Goal: Task Accomplishment & Management: Manage account settings

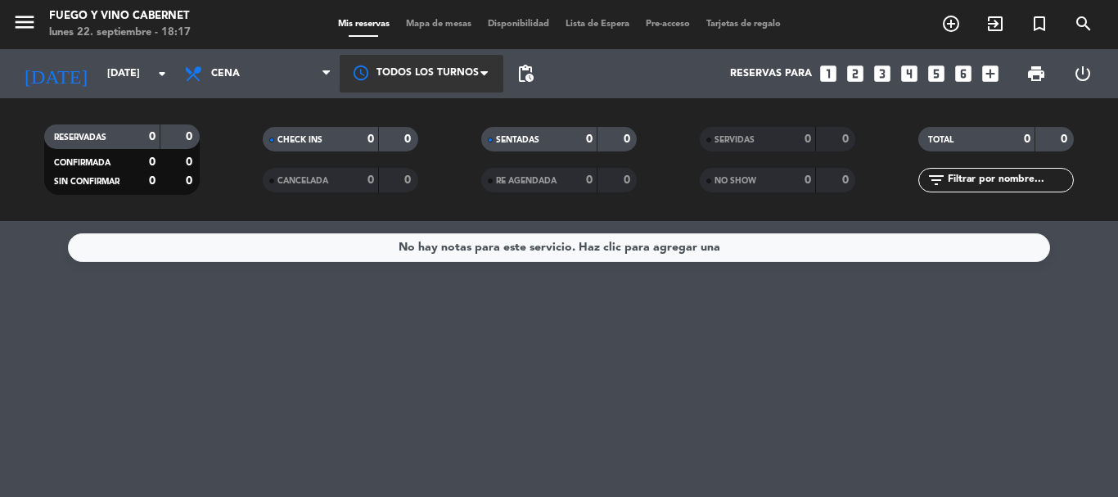
click at [479, 70] on div at bounding box center [422, 73] width 164 height 37
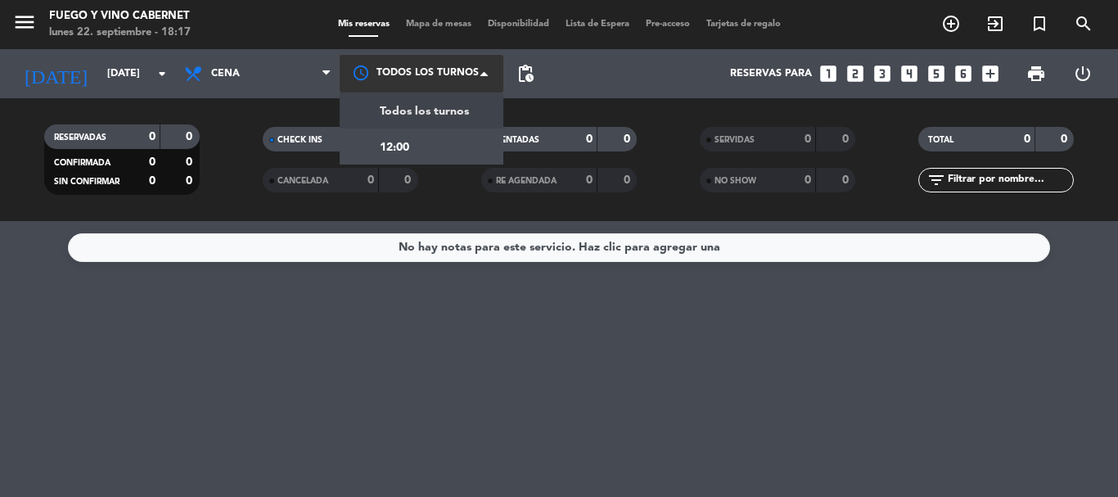
click at [458, 107] on span "Todos los turnos" at bounding box center [424, 111] width 89 height 19
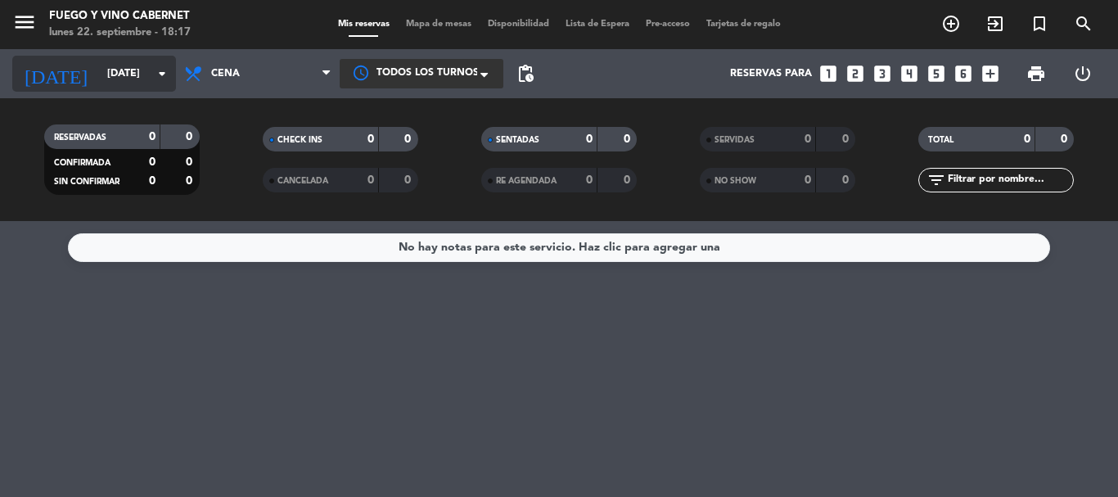
click at [150, 79] on input "[DATE]" at bounding box center [168, 74] width 138 height 28
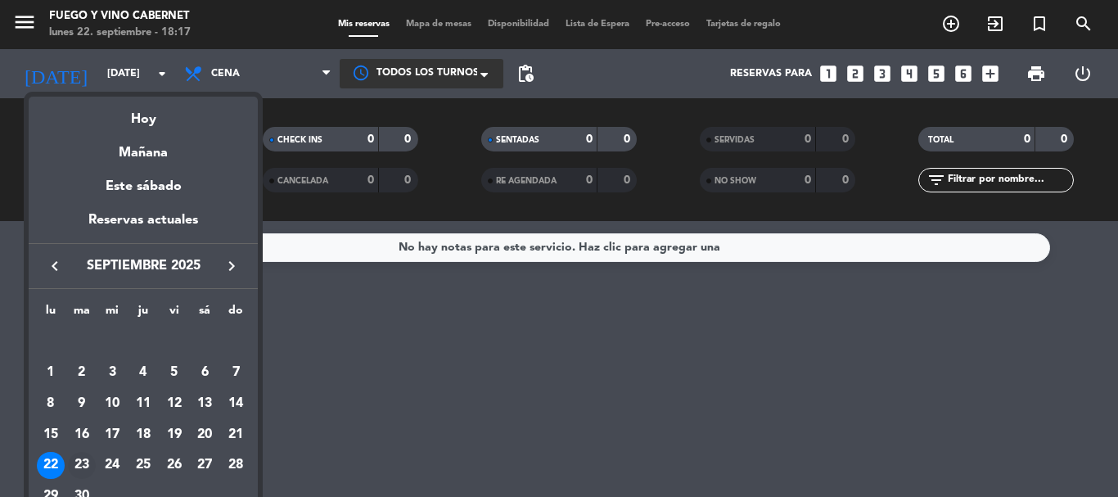
click at [86, 461] on div "23" at bounding box center [82, 466] width 28 height 28
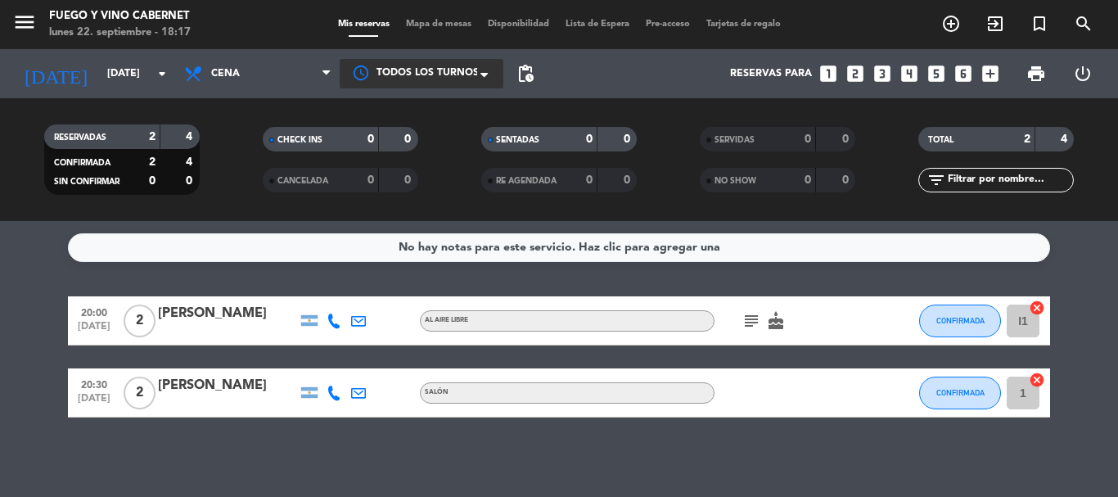
click at [201, 311] on div "[PERSON_NAME]" at bounding box center [227, 313] width 139 height 21
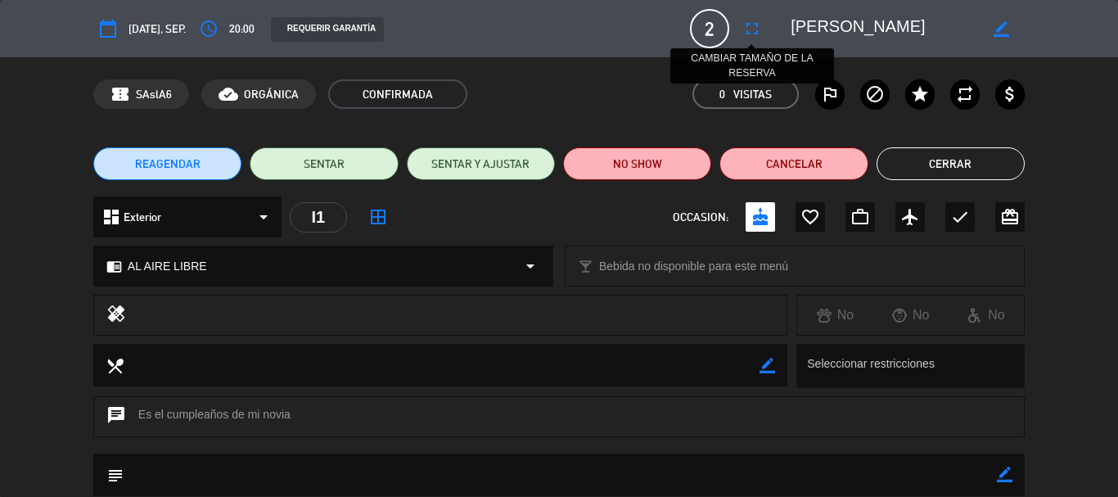
click at [751, 30] on icon "fullscreen" at bounding box center [752, 29] width 20 height 20
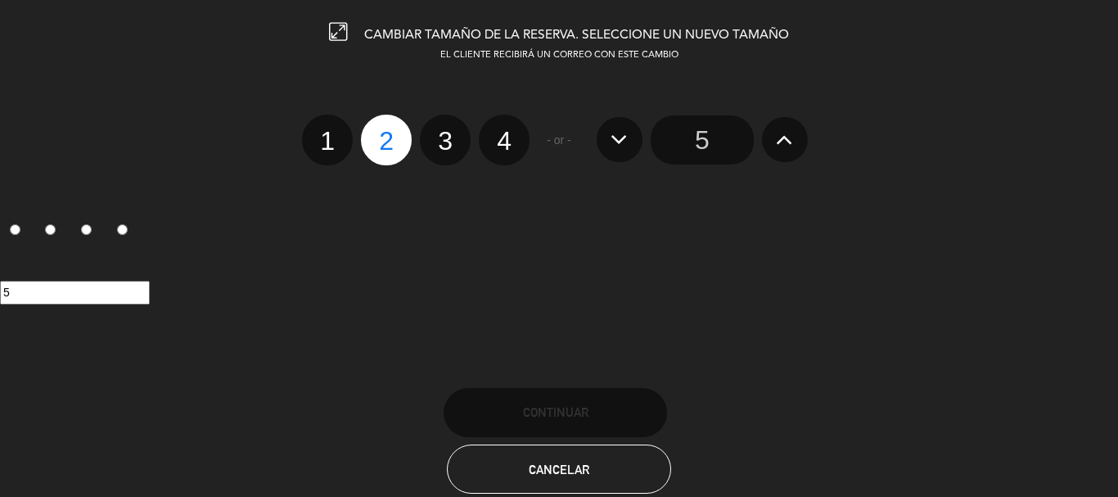
click at [791, 128] on icon at bounding box center [784, 139] width 17 height 26
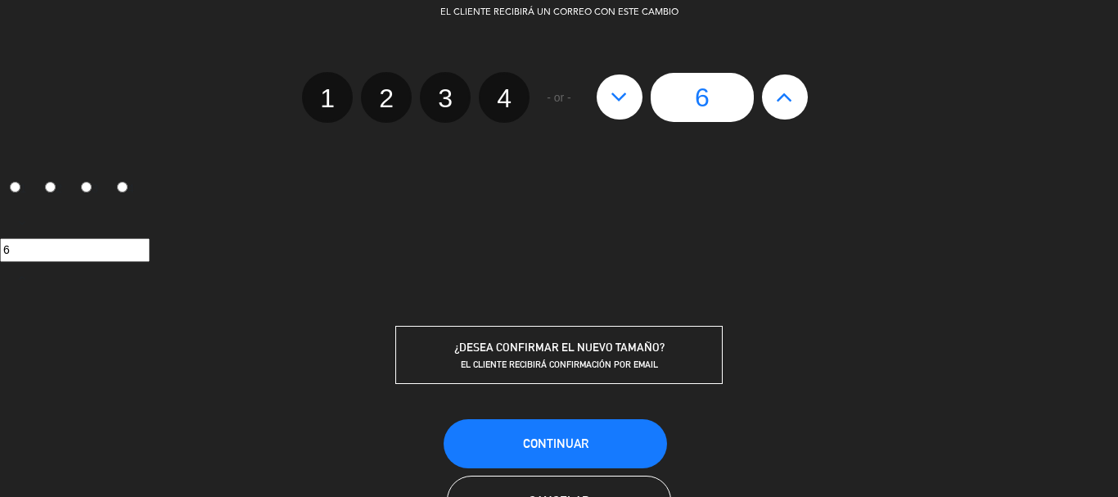
scroll to position [82, 0]
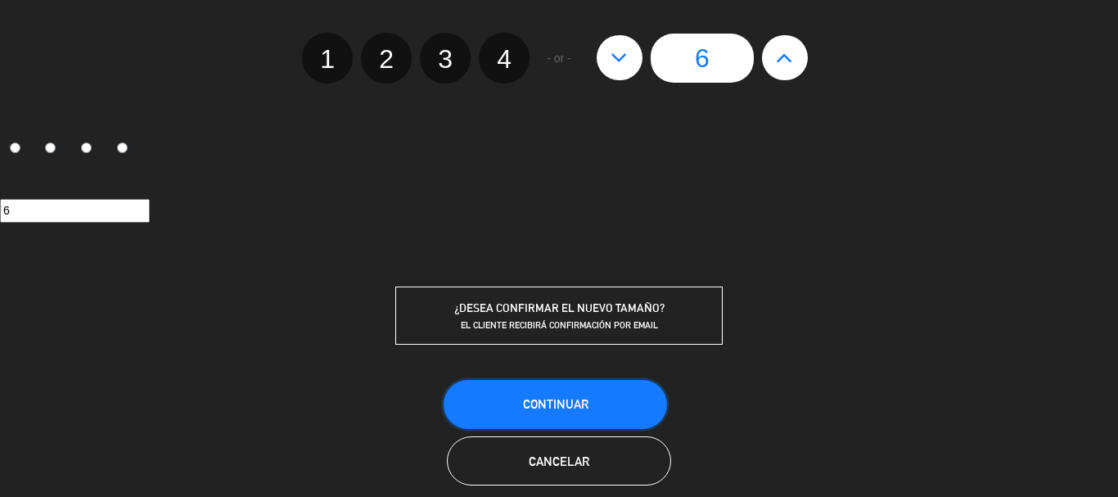
click at [570, 416] on button "Continuar" at bounding box center [555, 404] width 223 height 49
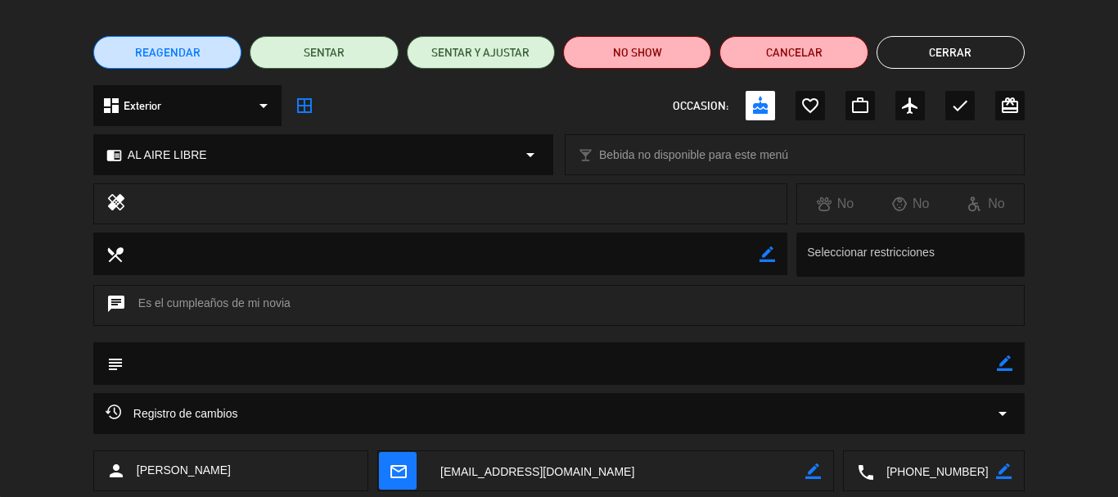
scroll to position [0, 0]
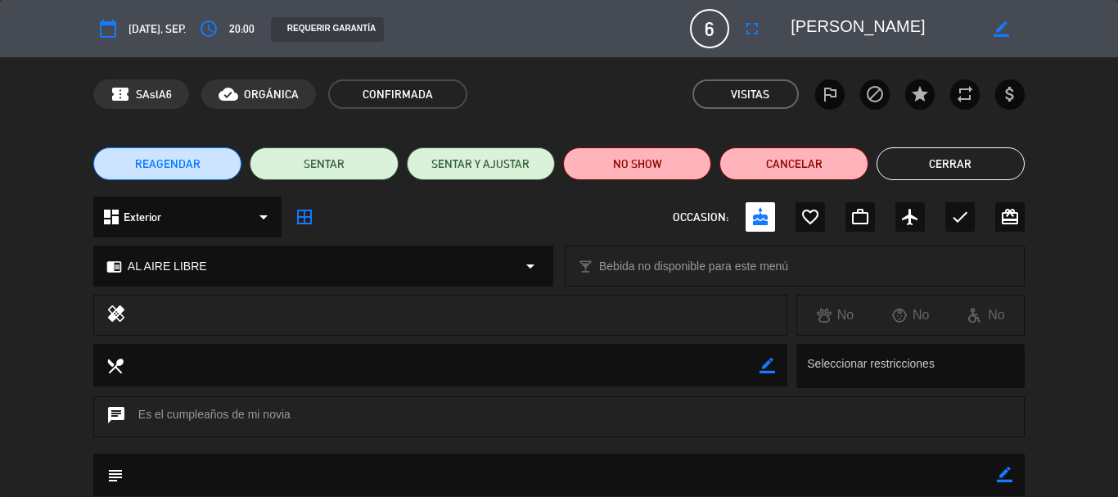
click at [942, 153] on button "Cerrar" at bounding box center [951, 163] width 148 height 33
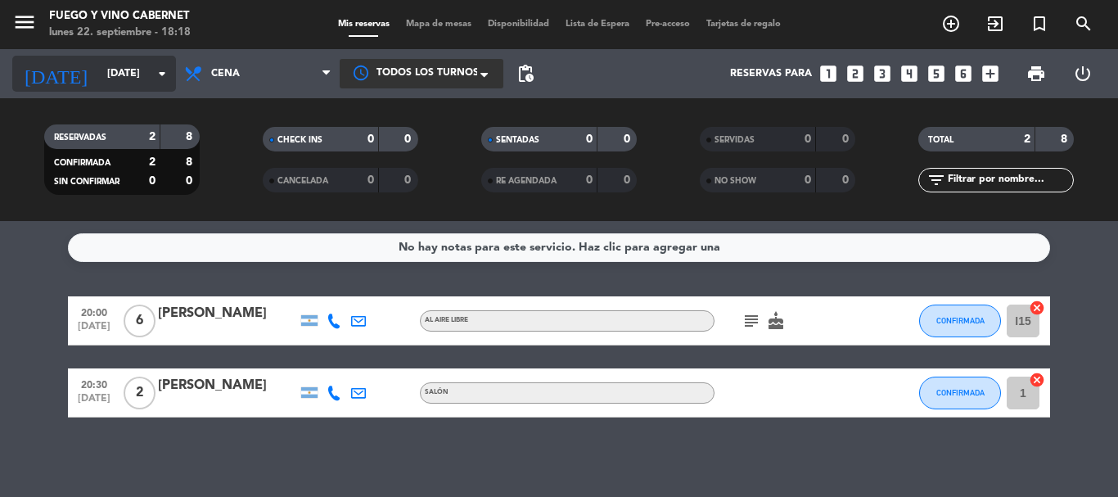
click at [164, 74] on icon "arrow_drop_down" at bounding box center [162, 74] width 20 height 20
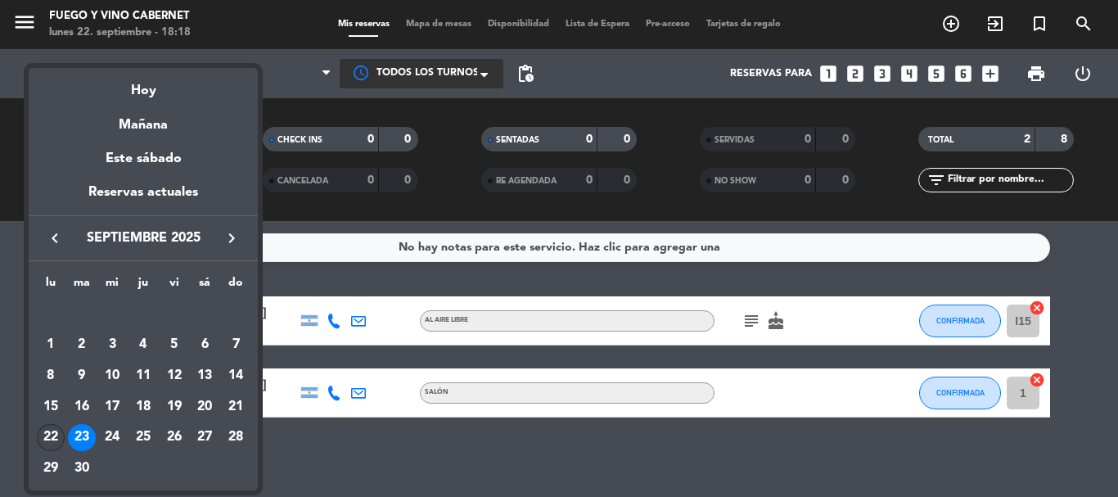
click at [56, 429] on div "22" at bounding box center [51, 438] width 28 height 28
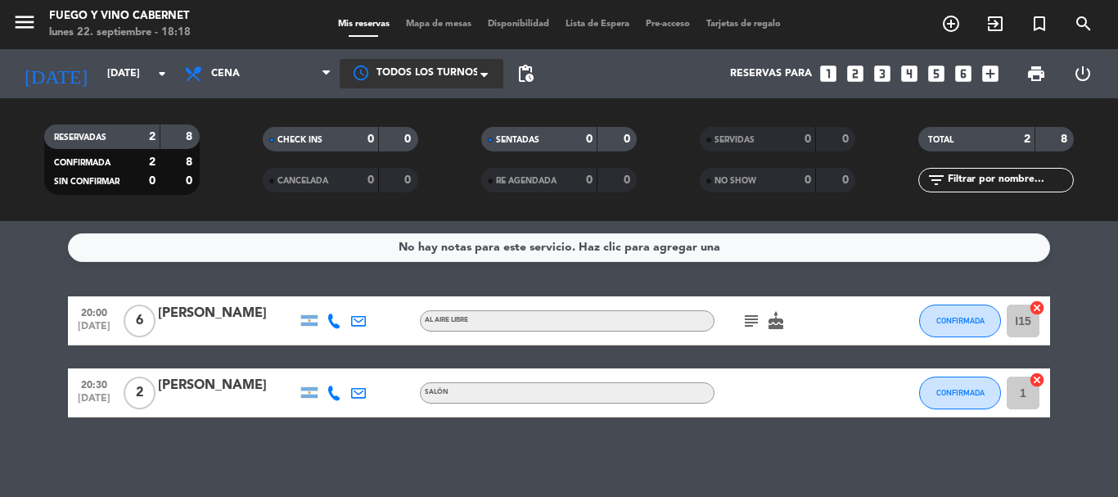
type input "[DATE]"
